Goal: Obtain resource: Download file/media

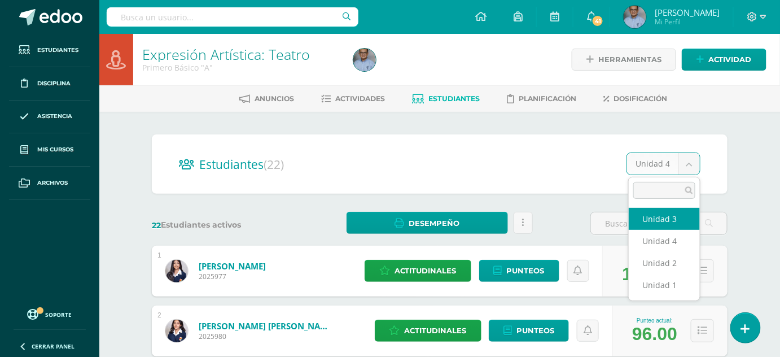
select select "/dashboard/teacher/section/3702/students/?unit=115987"
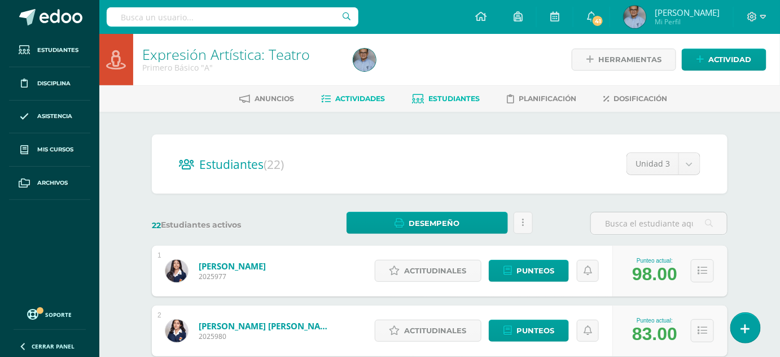
click at [337, 97] on span "Actividades" at bounding box center [360, 98] width 50 height 8
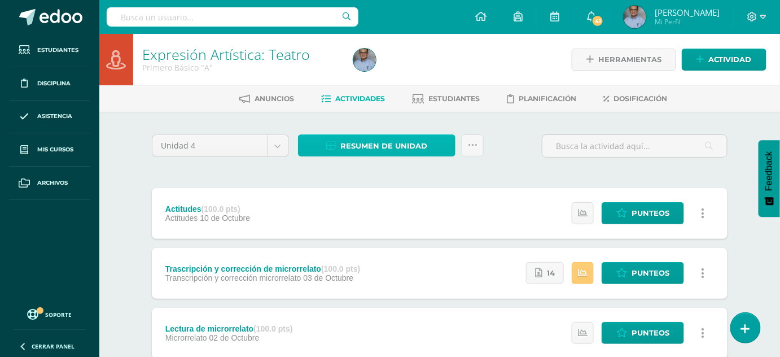
click at [389, 138] on span "Resumen de unidad" at bounding box center [383, 145] width 87 height 21
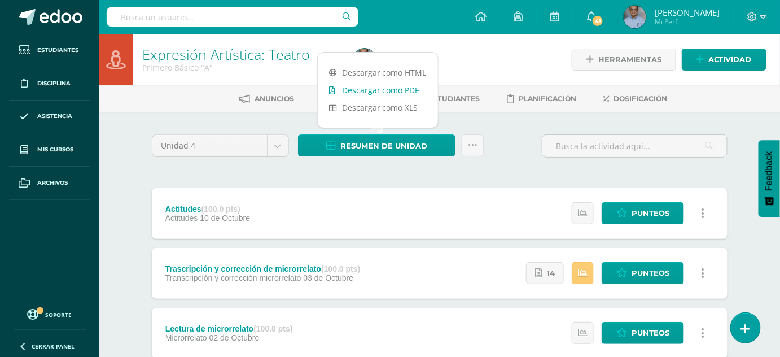
click at [392, 91] on link "Descargar como PDF" at bounding box center [378, 89] width 120 height 17
